Goal: Task Accomplishment & Management: Use online tool/utility

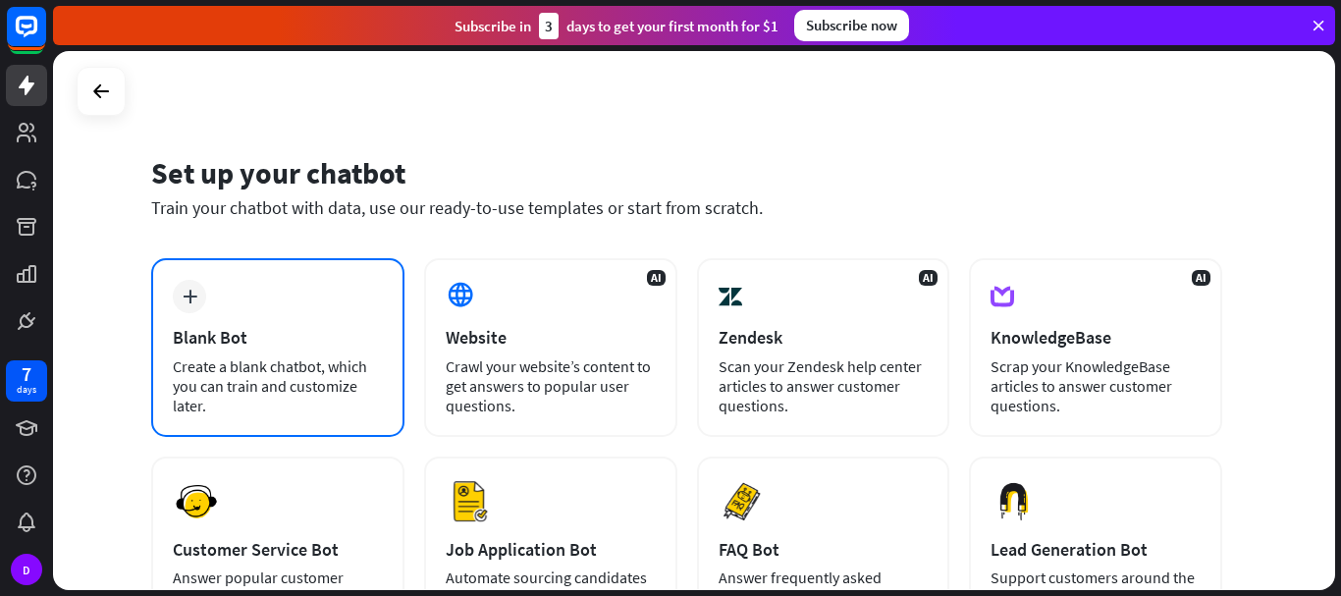
click at [207, 325] on div "plus Blank Bot Create a blank chatbot, which you can train and customize later." at bounding box center [277, 347] width 253 height 179
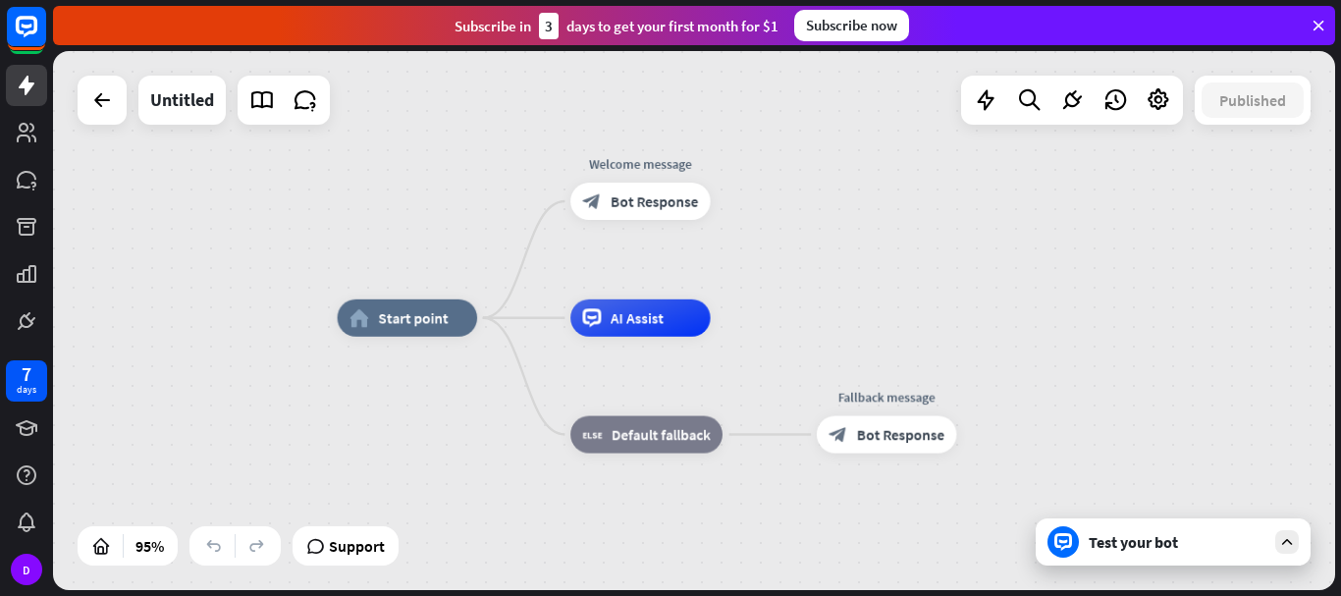
click at [1106, 546] on div "Test your bot" at bounding box center [1177, 542] width 177 height 20
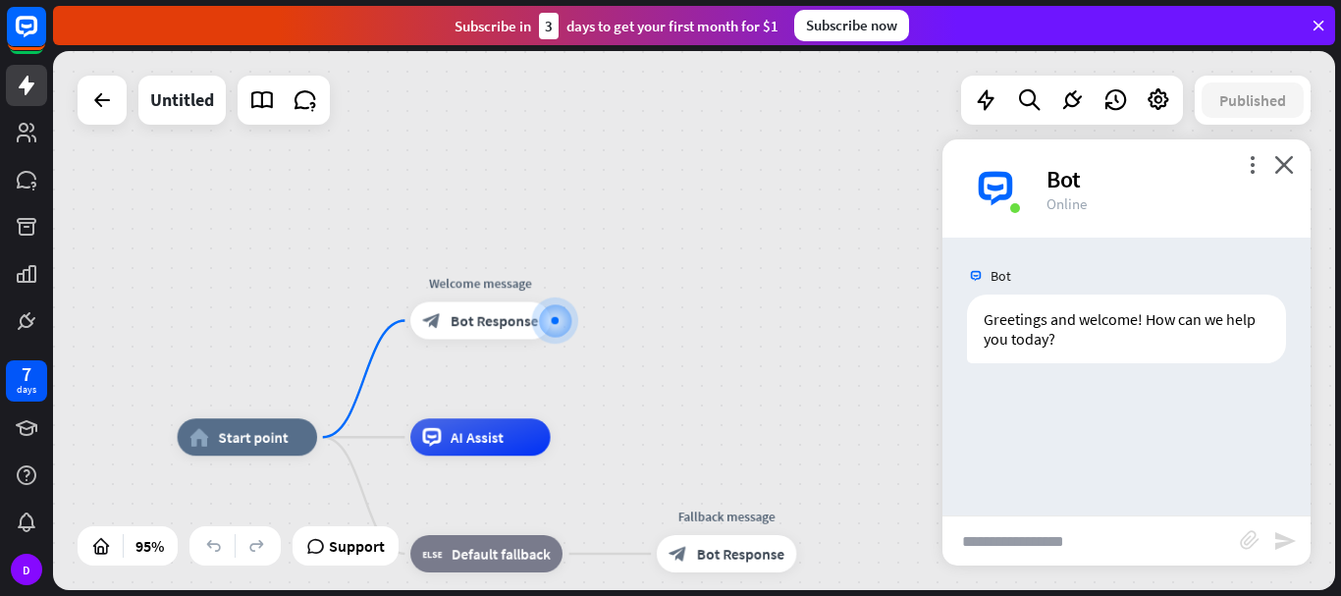
drag, startPoint x: 1012, startPoint y: 547, endPoint x: 1049, endPoint y: 500, distance: 60.1
click at [1012, 545] on input "text" at bounding box center [1090, 540] width 297 height 49
click at [1283, 164] on icon "close" at bounding box center [1284, 164] width 20 height 19
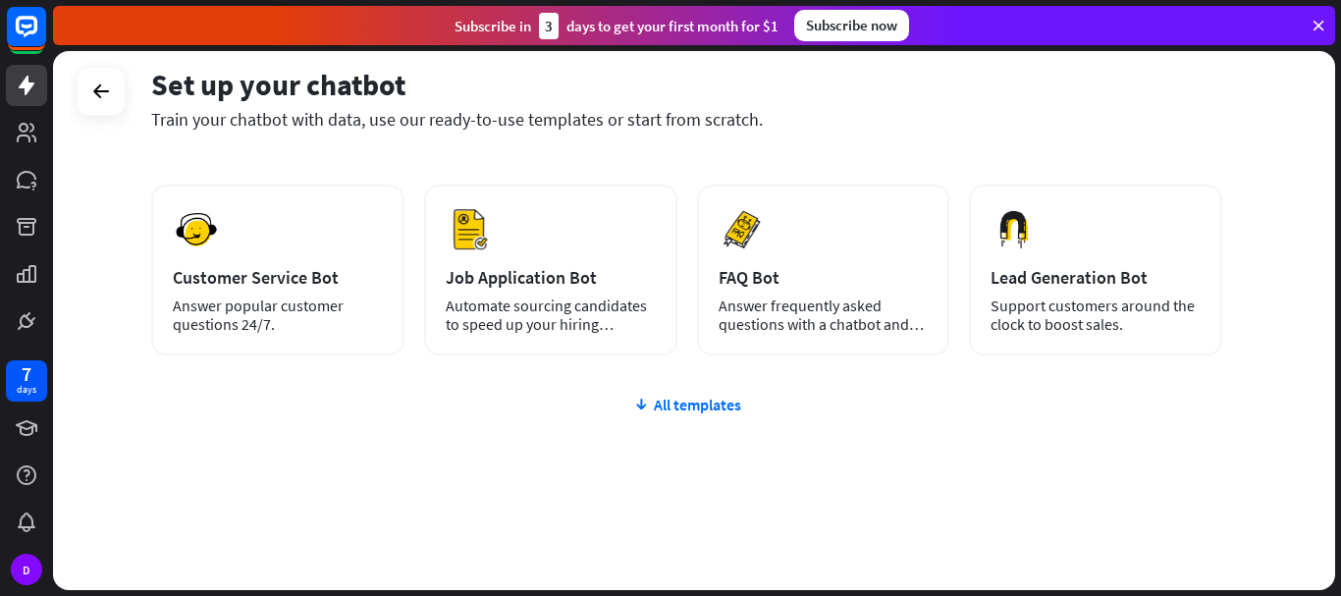
scroll to position [273, 0]
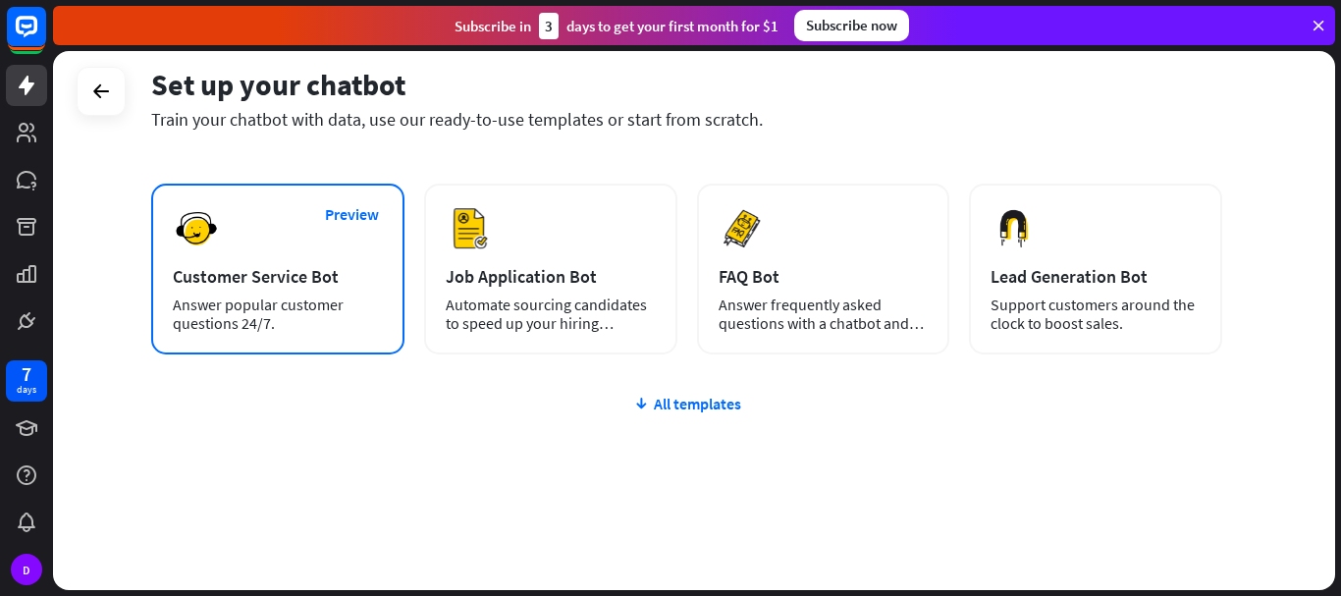
click at [244, 269] on div "Customer Service Bot" at bounding box center [278, 276] width 210 height 23
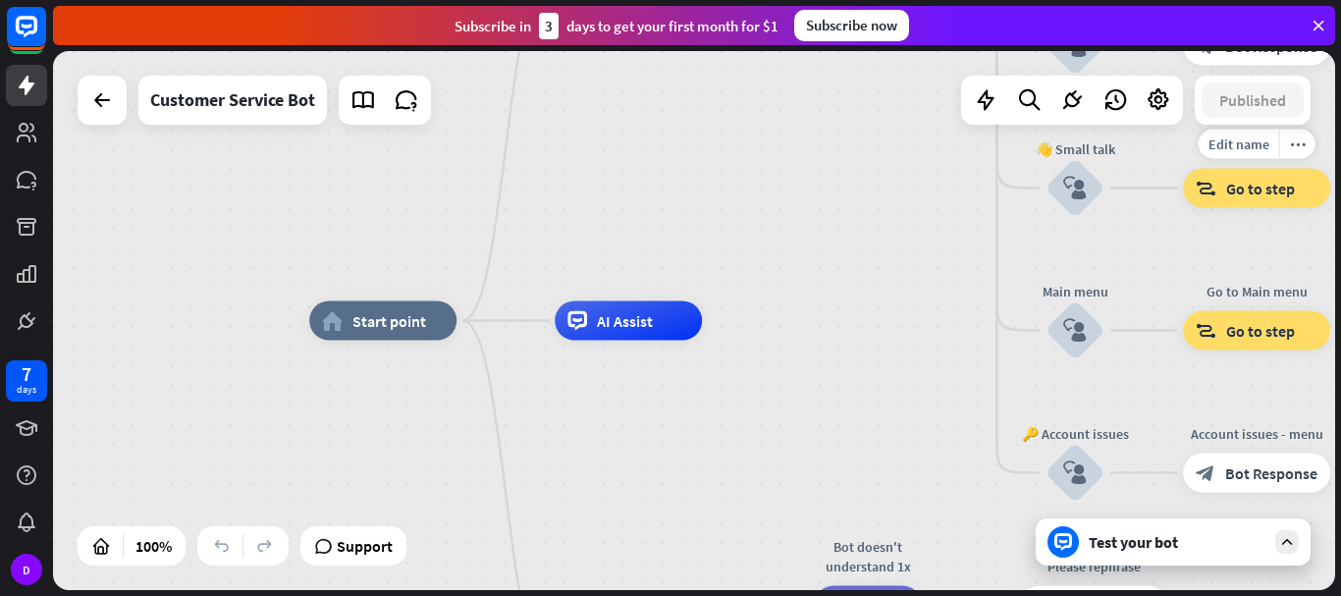
click at [1271, 194] on span "Go to step" at bounding box center [1260, 189] width 69 height 20
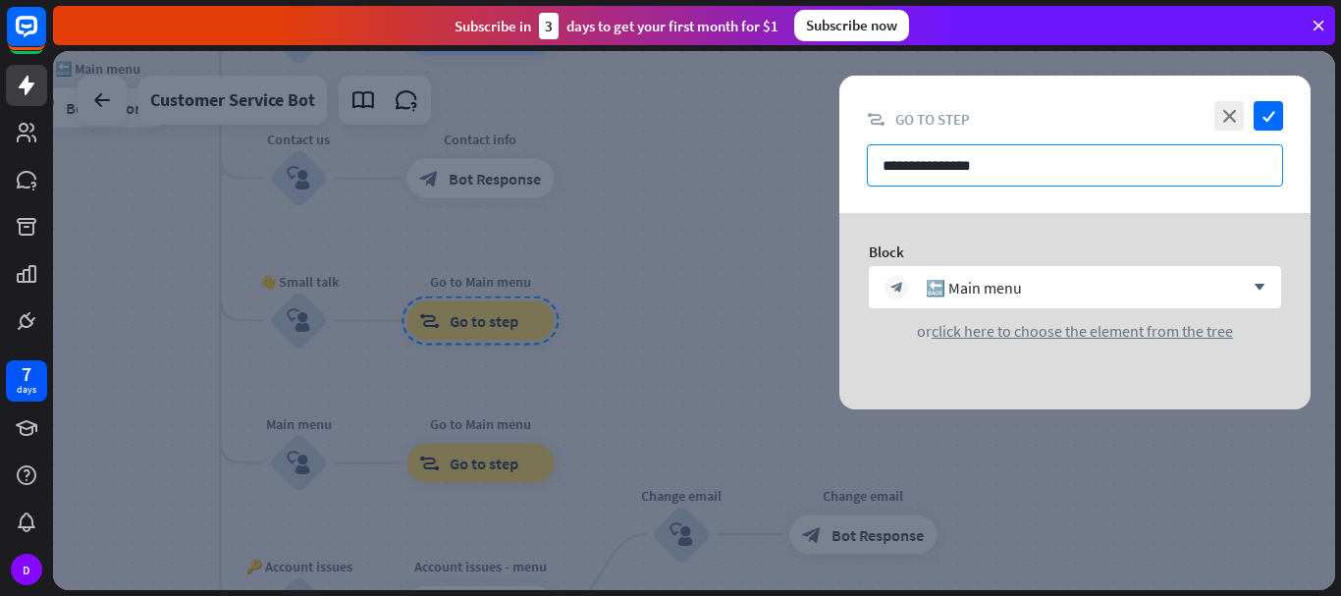
click at [1061, 164] on input "**********" at bounding box center [1075, 165] width 416 height 42
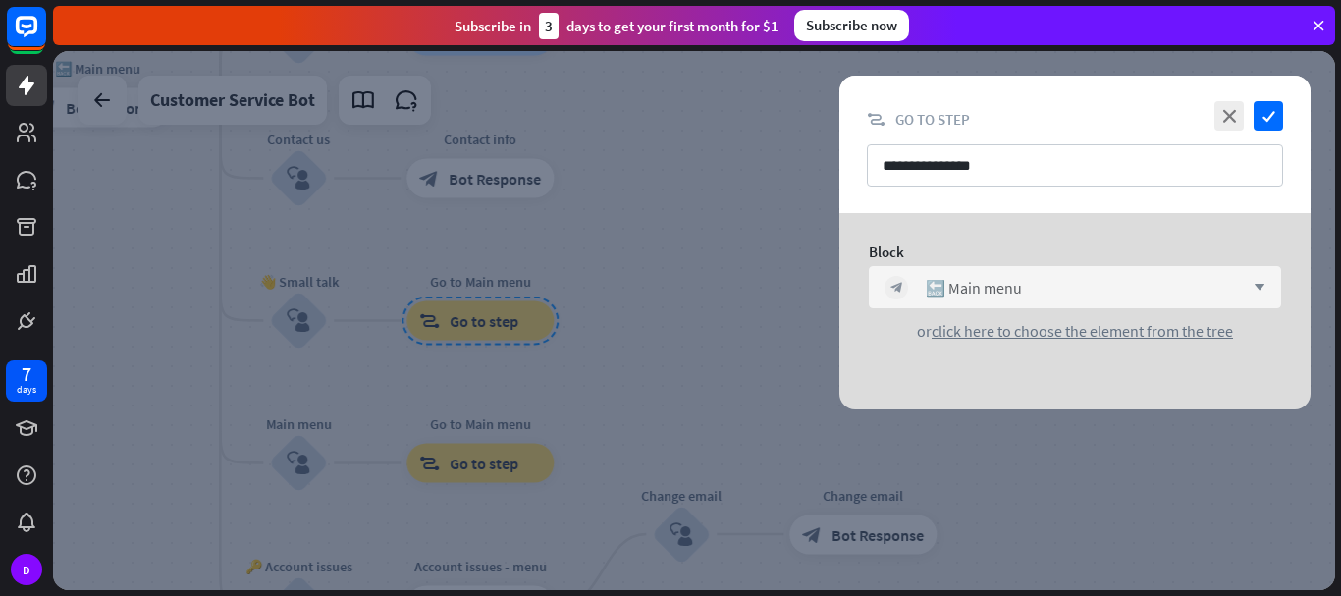
click at [1255, 289] on icon "arrow_down" at bounding box center [1255, 288] width 22 height 12
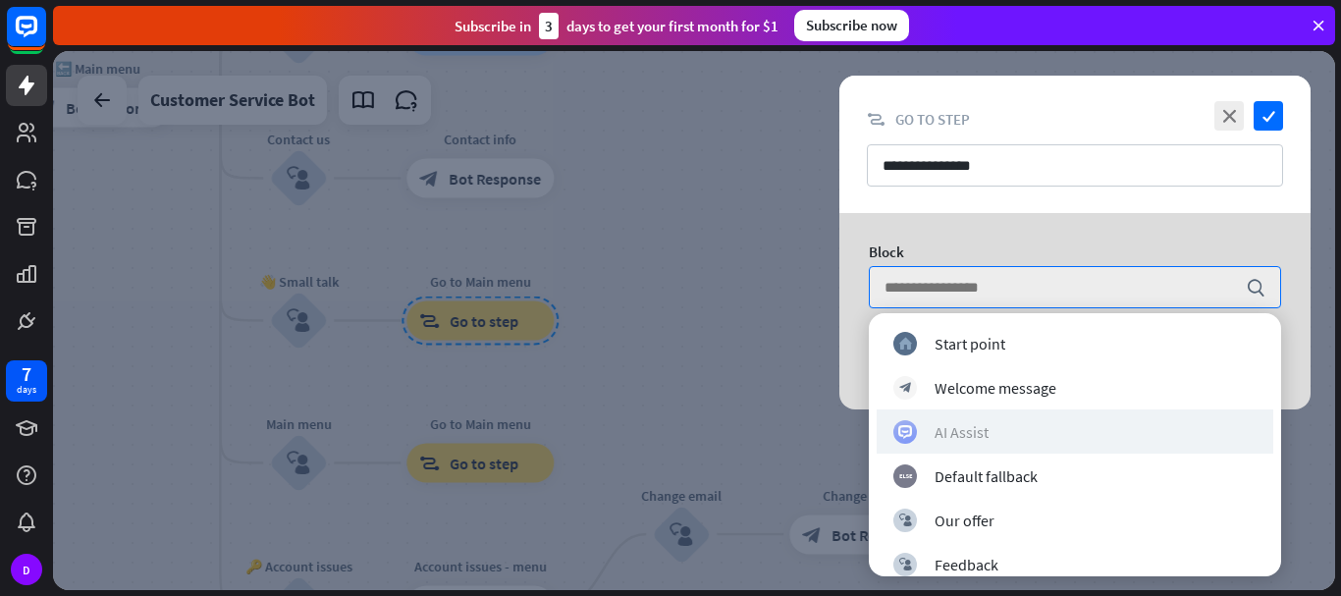
click at [973, 434] on div "AI Assist" at bounding box center [962, 432] width 54 height 20
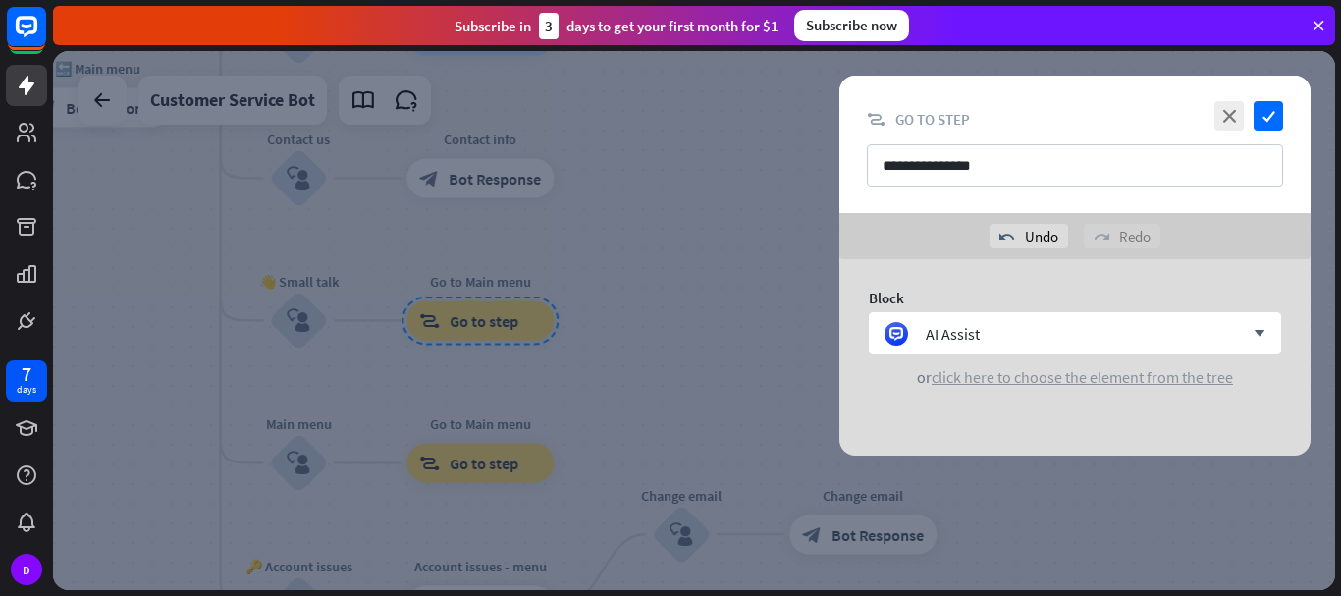
click at [1059, 378] on span "click here to choose the element from the tree" at bounding box center [1082, 377] width 301 height 20
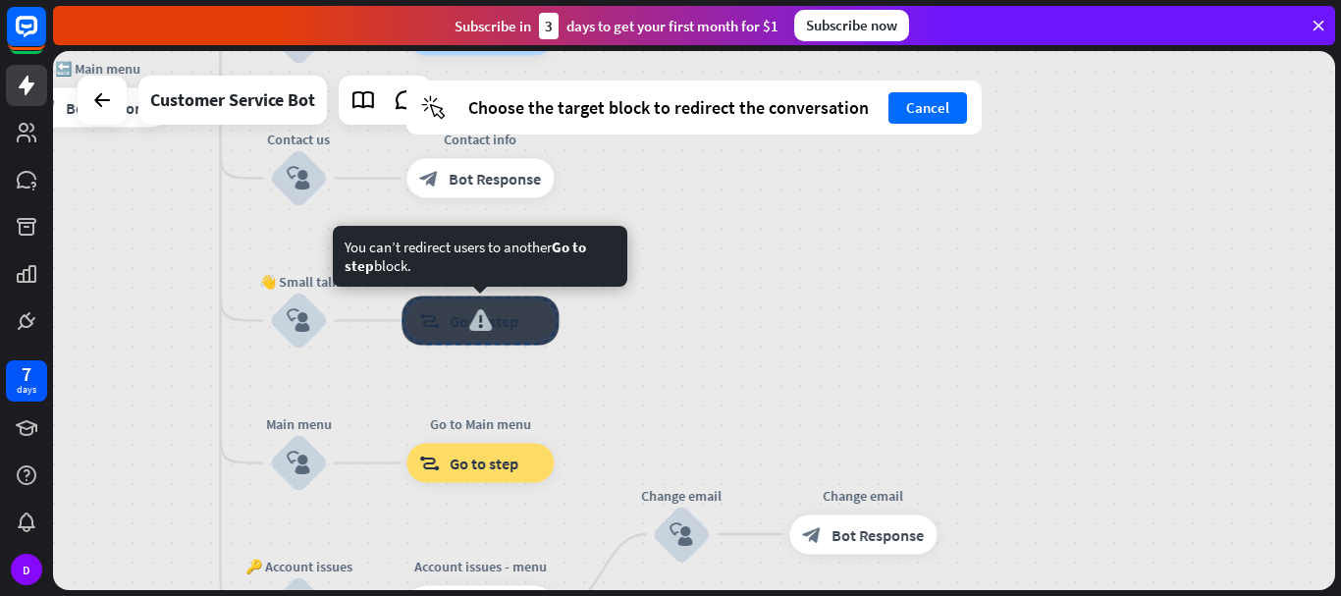
click at [485, 321] on div at bounding box center [480, 320] width 157 height 49
